Goal: Task Accomplishment & Management: Manage account settings

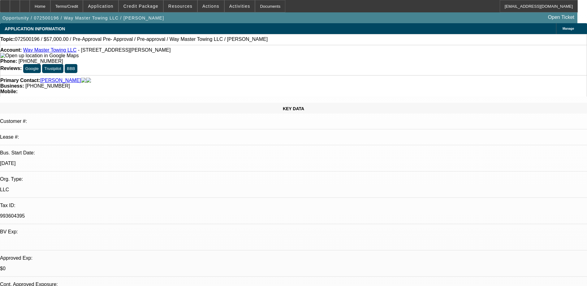
select select "2"
select select "0.1"
select select "2"
select select "0.1"
select select "0"
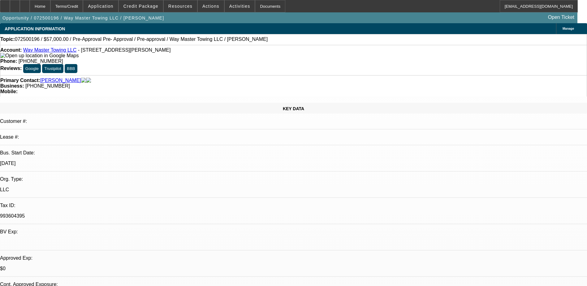
select select "0"
select select "0.1"
select select "0"
select select "0.1"
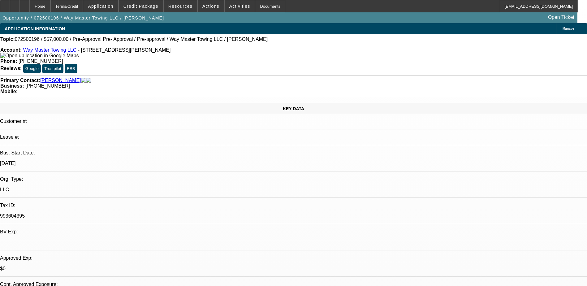
select select "1"
select select "2"
select select "4"
select select "1"
select select "2"
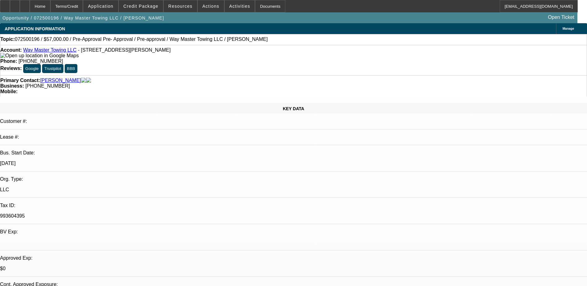
select select "4"
select select "1"
select select "4"
select select "1"
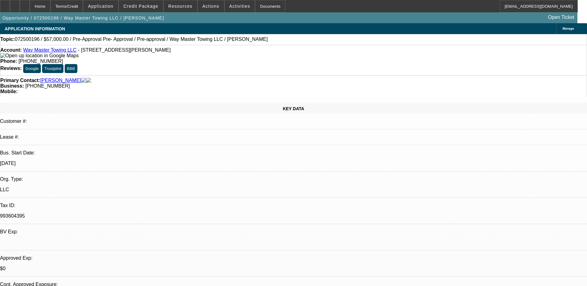
select select "1"
select select "4"
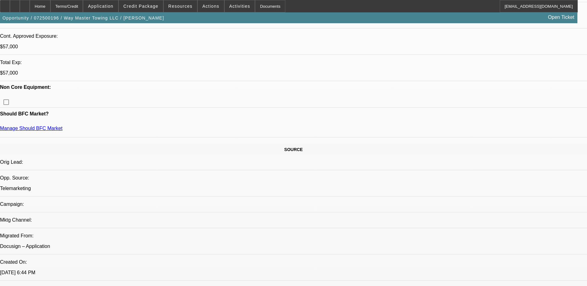
scroll to position [248, 0]
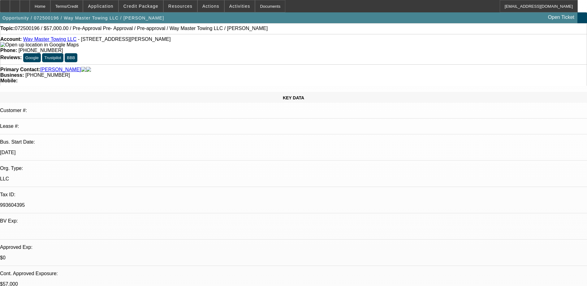
scroll to position [0, 0]
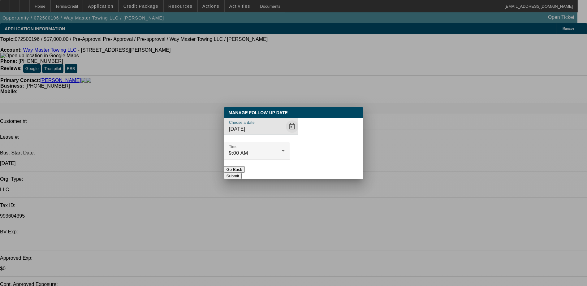
click at [285, 134] on span "Open calendar" at bounding box center [292, 126] width 15 height 15
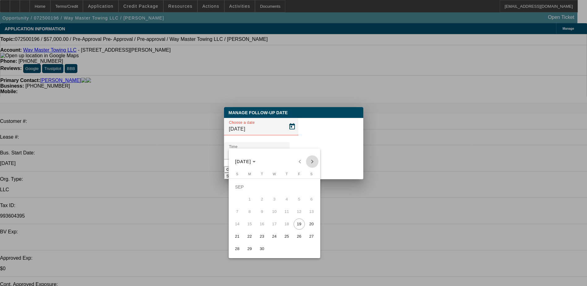
click at [310, 162] on span "Next month" at bounding box center [312, 161] width 12 height 12
click at [310, 162] on div "SEP 2025 SEP 2025" at bounding box center [274, 161] width 88 height 12
drag, startPoint x: 310, startPoint y: 162, endPoint x: 302, endPoint y: 161, distance: 8.4
click at [302, 161] on span "Previous month" at bounding box center [300, 161] width 12 height 12
click at [259, 236] on span "23" at bounding box center [261, 236] width 11 height 11
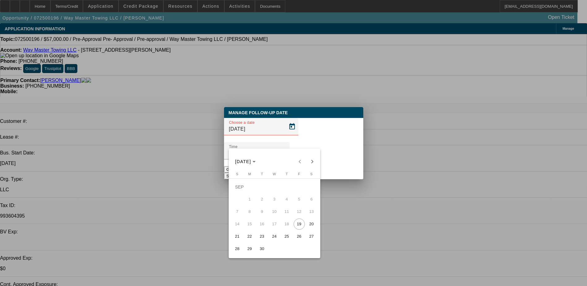
type input "9/23/2025"
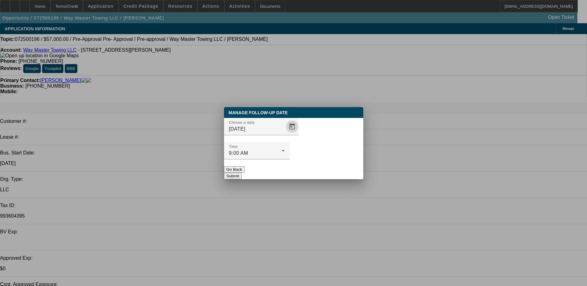
click at [242, 173] on button "Submit" at bounding box center [233, 176] width 18 height 6
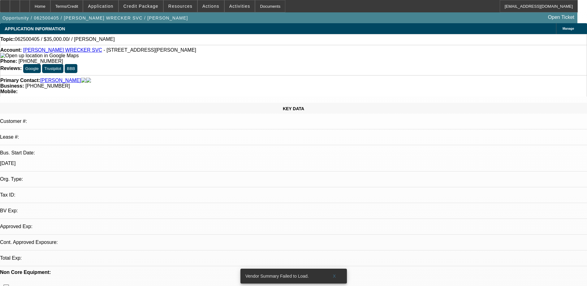
select select "0"
select select "2"
select select "0.1"
select select "1"
select select "2"
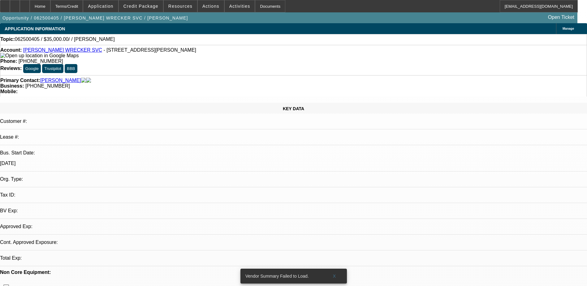
select select "4"
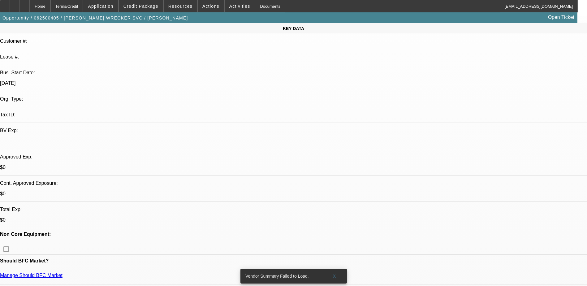
scroll to position [93, 0]
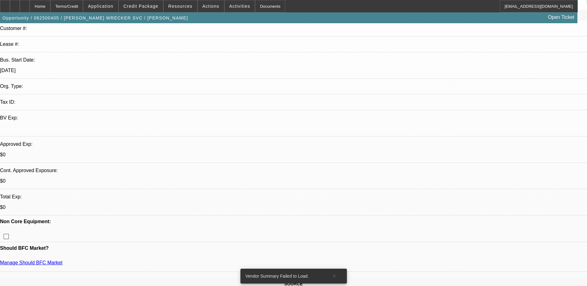
drag, startPoint x: 448, startPoint y: 133, endPoint x: 450, endPoint y: 130, distance: 3.3
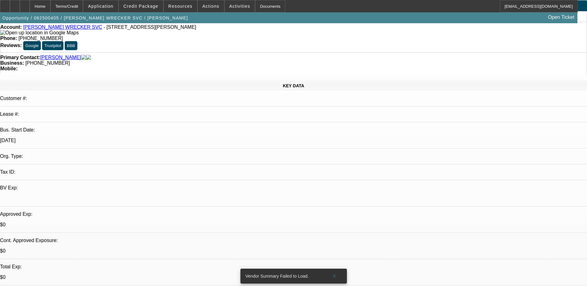
scroll to position [0, 0]
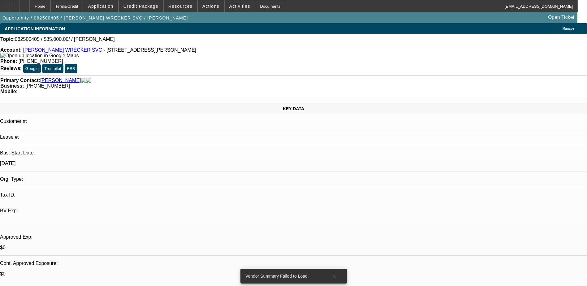
click at [243, 58] on div "Phone: [PHONE_NUMBER]" at bounding box center [293, 61] width 586 height 6
click at [63, 58] on span "[PHONE_NUMBER]" at bounding box center [41, 60] width 45 height 5
drag, startPoint x: 237, startPoint y: 50, endPoint x: 224, endPoint y: 52, distance: 13.8
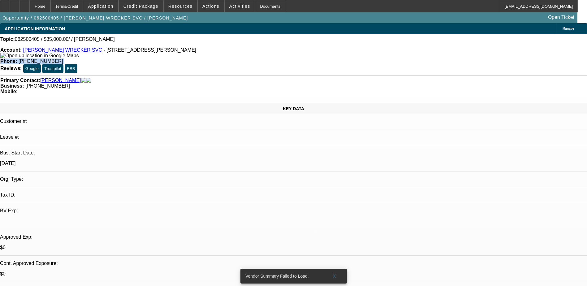
click at [63, 58] on span "[PHONE_NUMBER]" at bounding box center [41, 60] width 45 height 5
drag, startPoint x: 215, startPoint y: 51, endPoint x: 251, endPoint y: 58, distance: 36.4
click at [251, 58] on div "Account: [PERSON_NAME] WRECKER SVC - [STREET_ADDRESS][PERSON_NAME] Phone: [PHON…" at bounding box center [293, 60] width 587 height 30
copy span "[PHONE_NUMBER]"
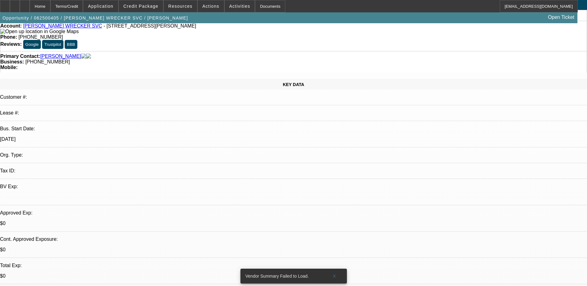
scroll to position [0, 0]
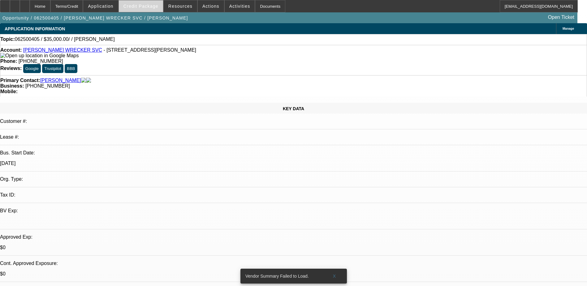
click at [150, 4] on span "Credit Package" at bounding box center [140, 6] width 35 height 5
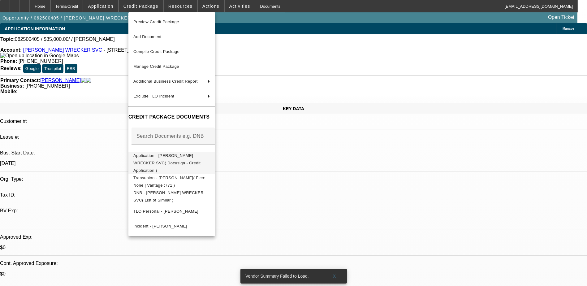
click at [200, 158] on span "Application - [PERSON_NAME] WRECKER SVC( Docusign - Credit Application )" at bounding box center [166, 162] width 67 height 19
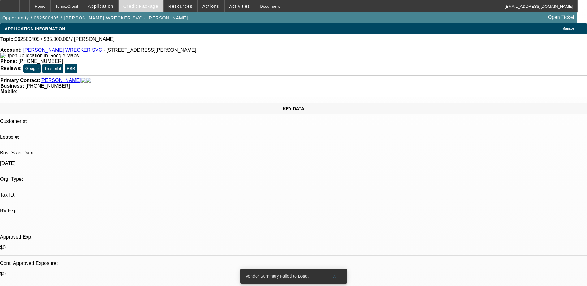
click at [143, 4] on span "Credit Package" at bounding box center [140, 6] width 35 height 5
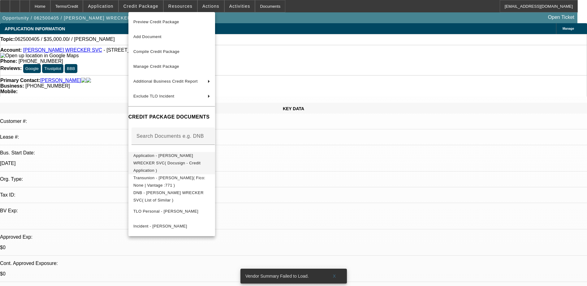
click at [200, 158] on span "Application - [PERSON_NAME] WRECKER SVC( Docusign - Credit Application )" at bounding box center [166, 162] width 67 height 19
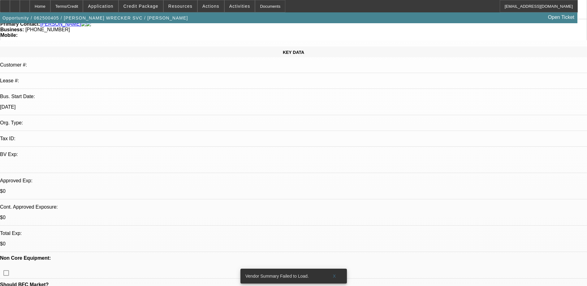
scroll to position [62, 0]
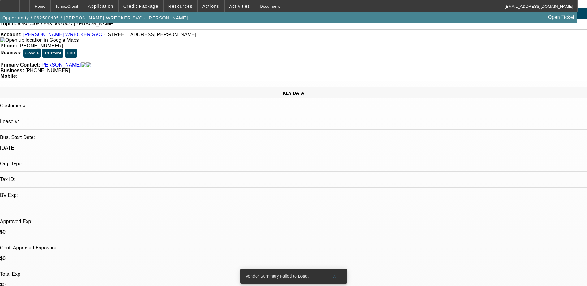
scroll to position [0, 0]
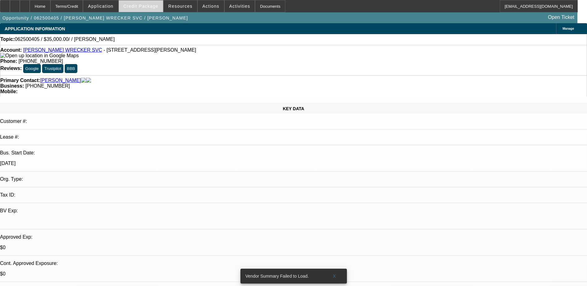
click at [153, 6] on span "Credit Package" at bounding box center [140, 6] width 35 height 5
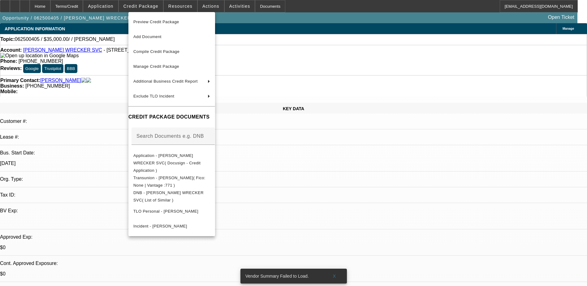
click at [327, 38] on div at bounding box center [293, 143] width 587 height 286
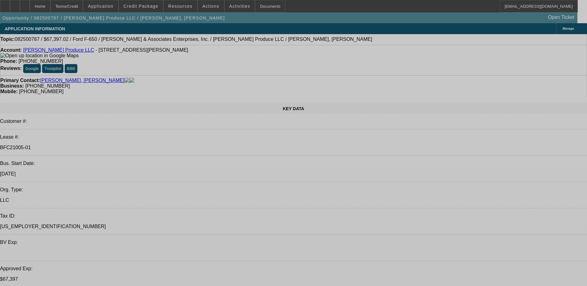
select select "0"
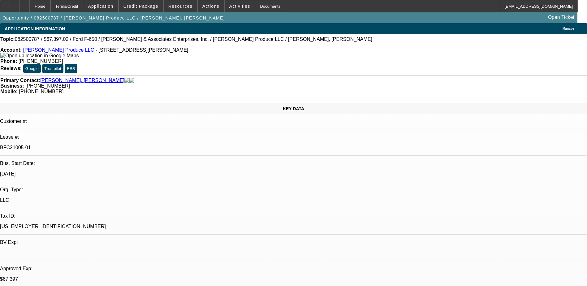
select select "0"
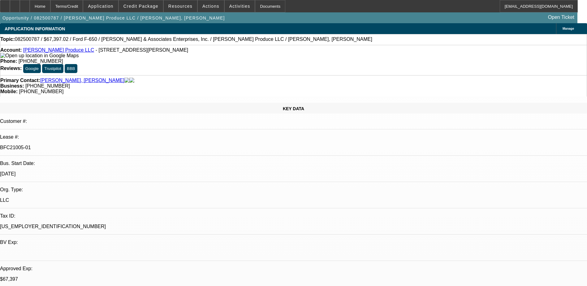
select select "0"
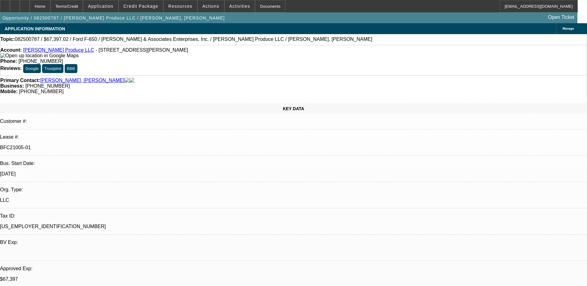
select select "0"
select select "1"
select select "6"
select select "1"
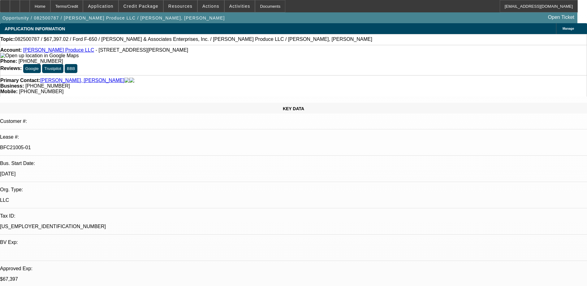
select select "1"
select select "6"
select select "1"
select select "6"
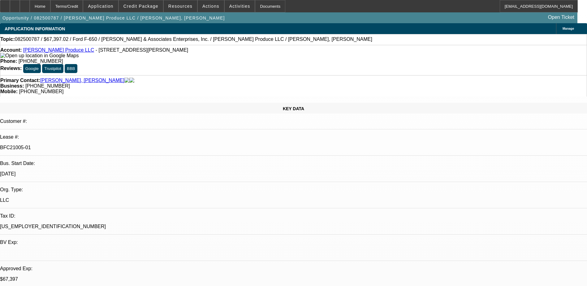
select select "1"
select select "6"
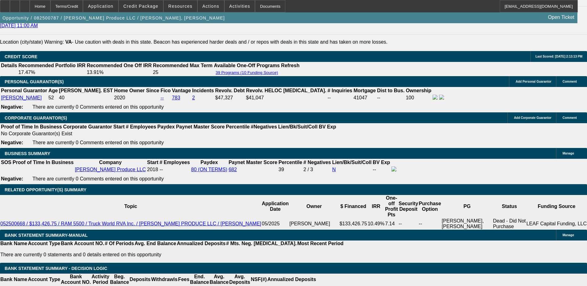
scroll to position [897, 0]
